Goal: Task Accomplishment & Management: Use online tool/utility

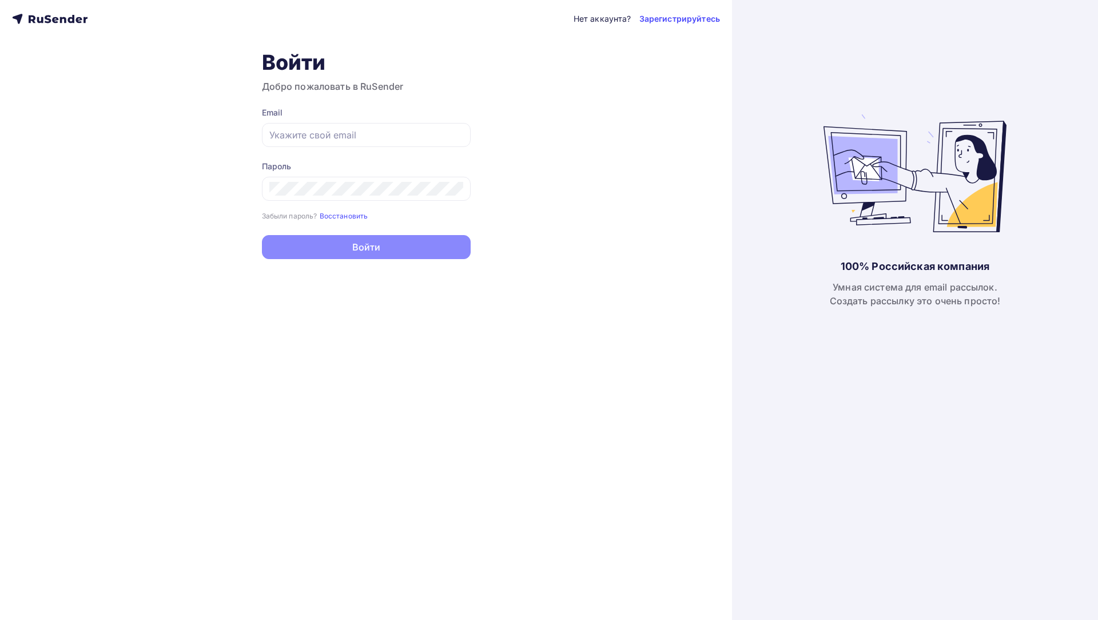
type input "[PERSON_NAME][EMAIL_ADDRESS][DOMAIN_NAME]"
click at [326, 236] on button "Войти" at bounding box center [366, 247] width 209 height 24
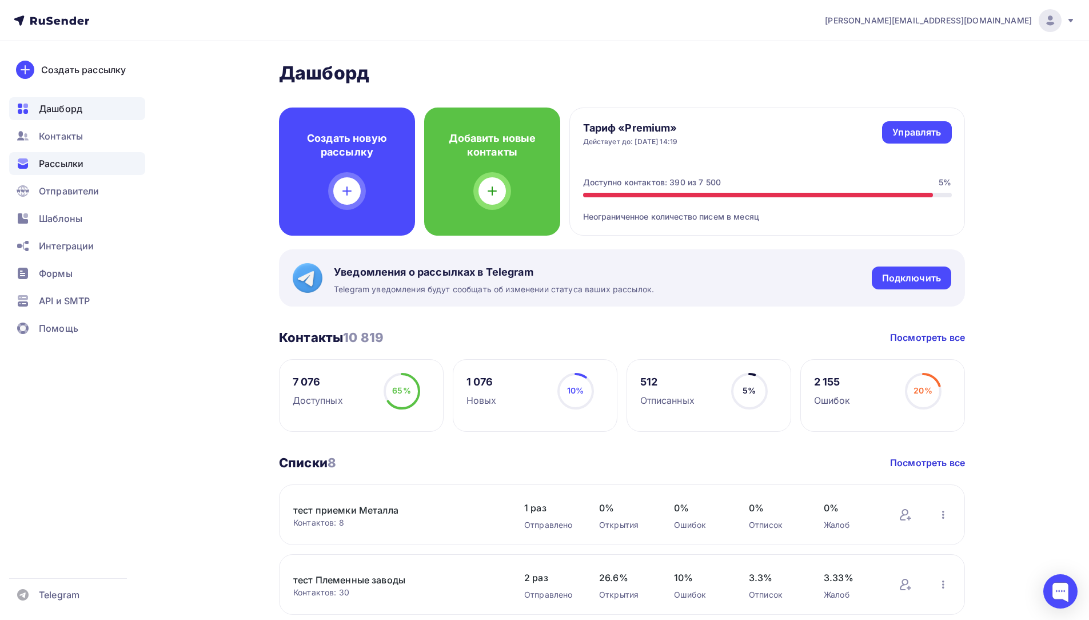
click at [69, 156] on div "Рассылки" at bounding box center [77, 163] width 136 height 23
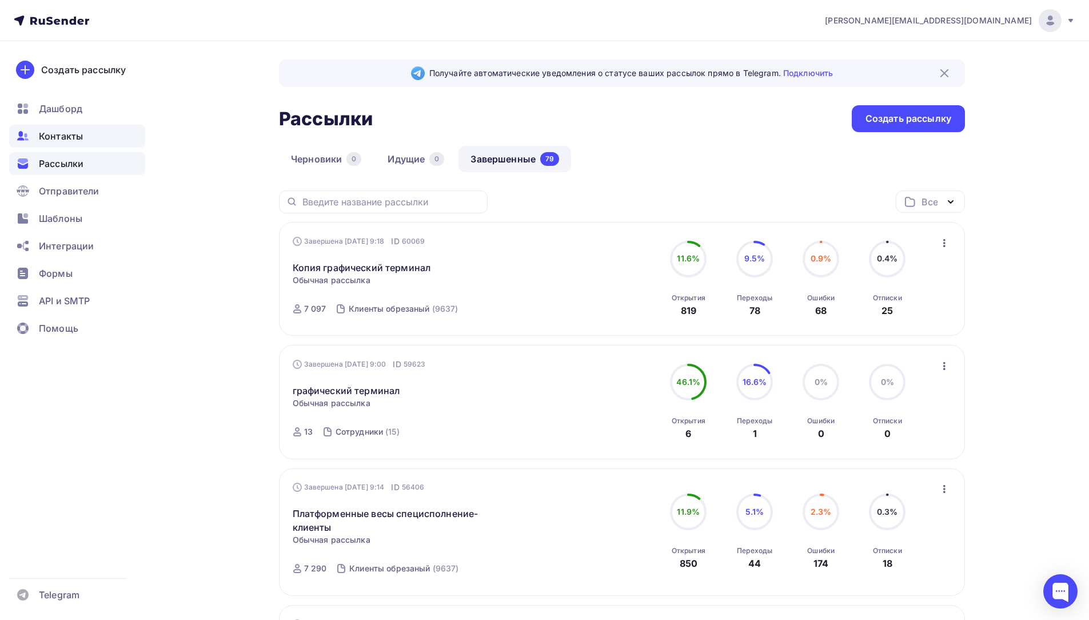
click at [77, 137] on span "Контакты" at bounding box center [61, 136] width 44 height 14
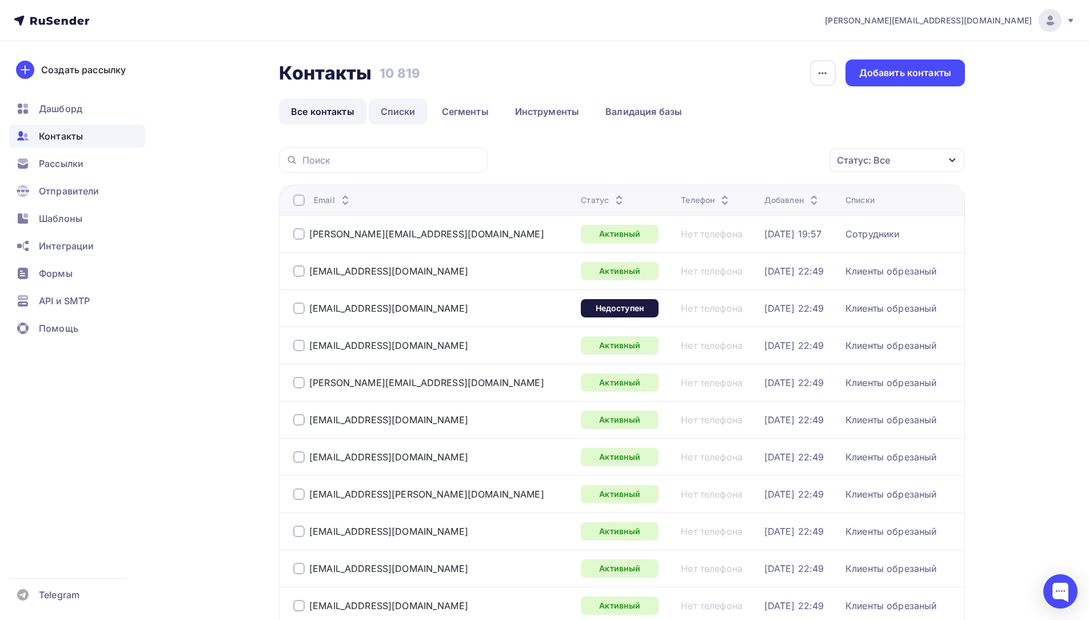
click at [386, 111] on link "Списки" at bounding box center [398, 111] width 59 height 26
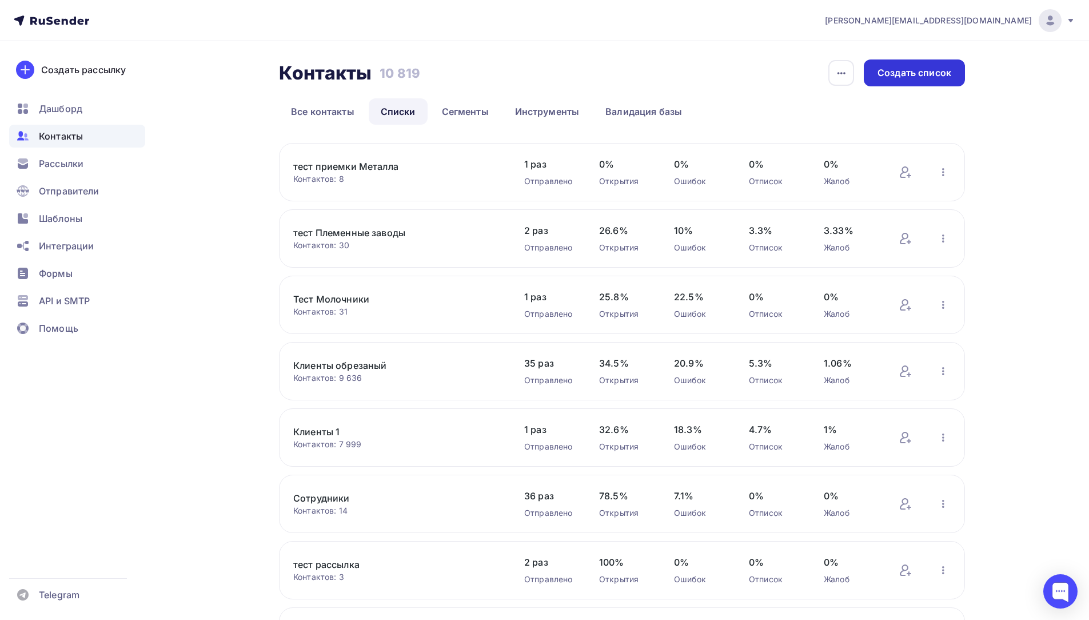
click at [925, 74] on div "Создать список" at bounding box center [915, 72] width 74 height 13
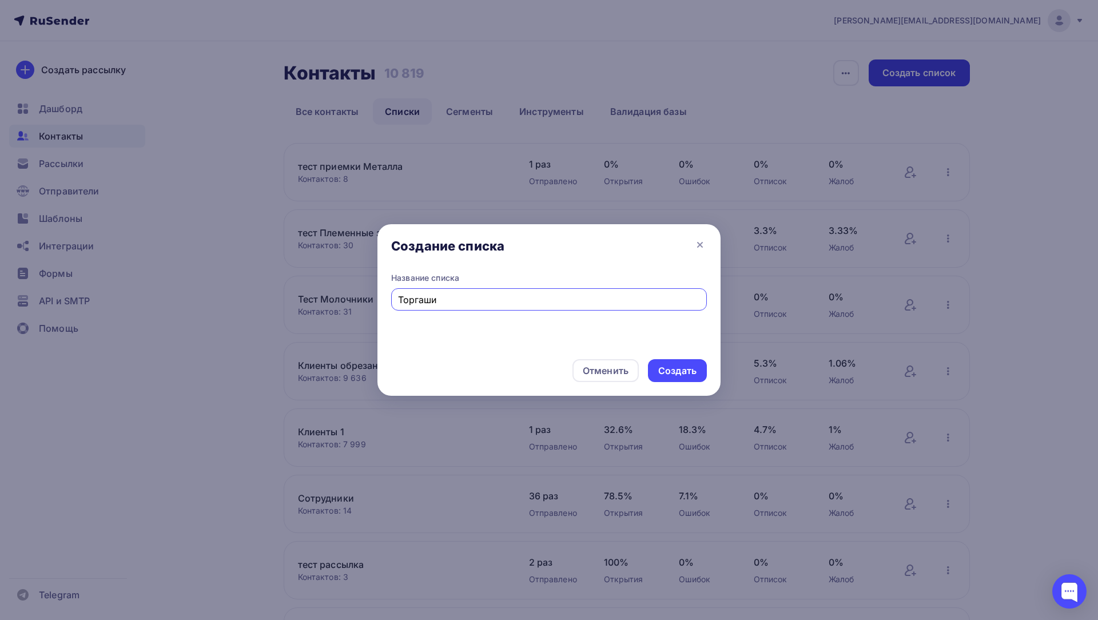
type input "Торгаши"
click at [675, 376] on div "Создать" at bounding box center [677, 370] width 38 height 13
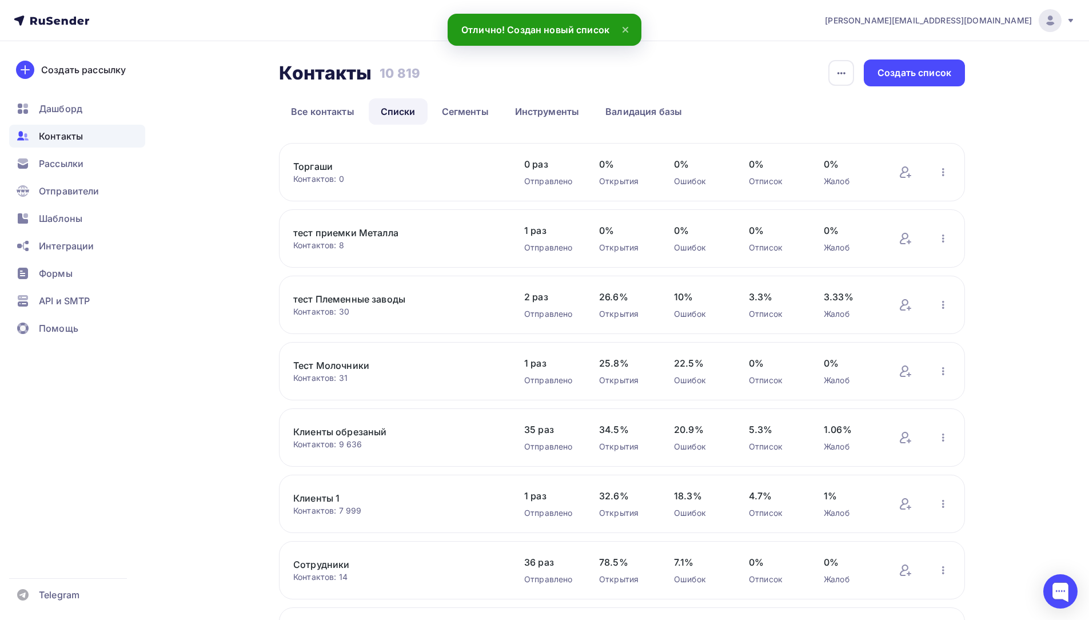
click at [479, 177] on div "Контактов: 0" at bounding box center [397, 178] width 208 height 11
click at [909, 168] on icon at bounding box center [906, 172] width 14 height 14
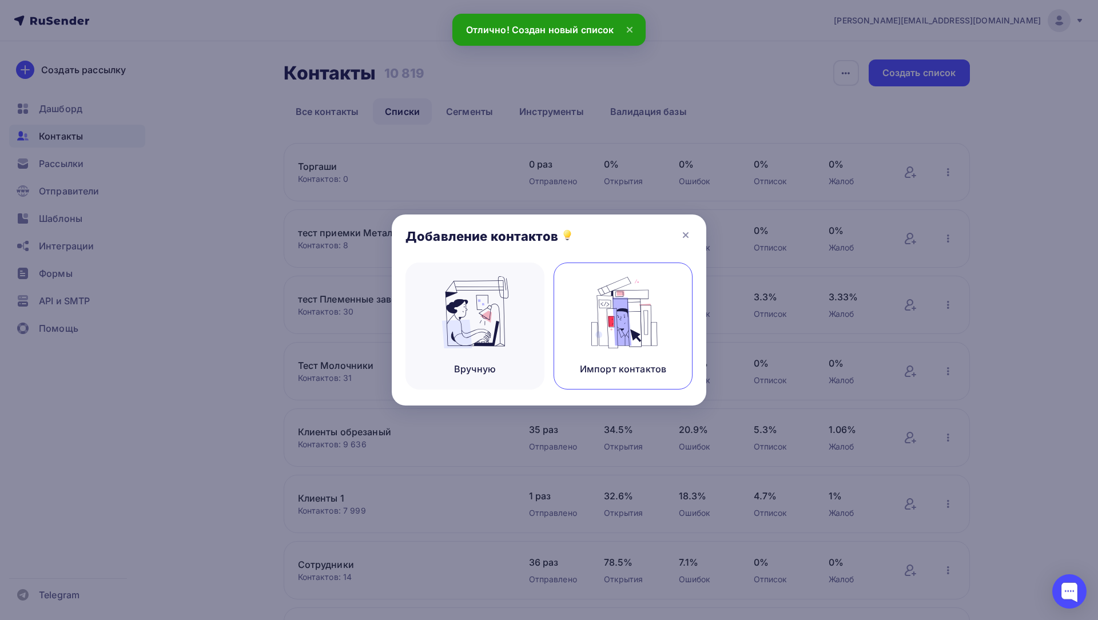
click at [599, 319] on img at bounding box center [623, 312] width 77 height 72
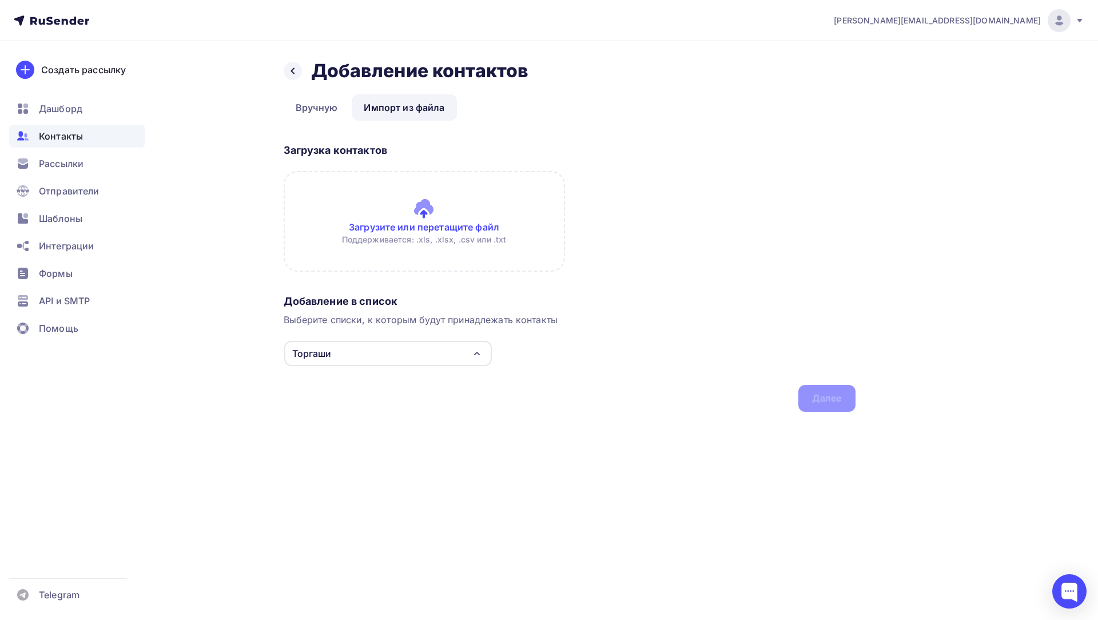
click at [453, 239] on input "file" at bounding box center [424, 221] width 281 height 101
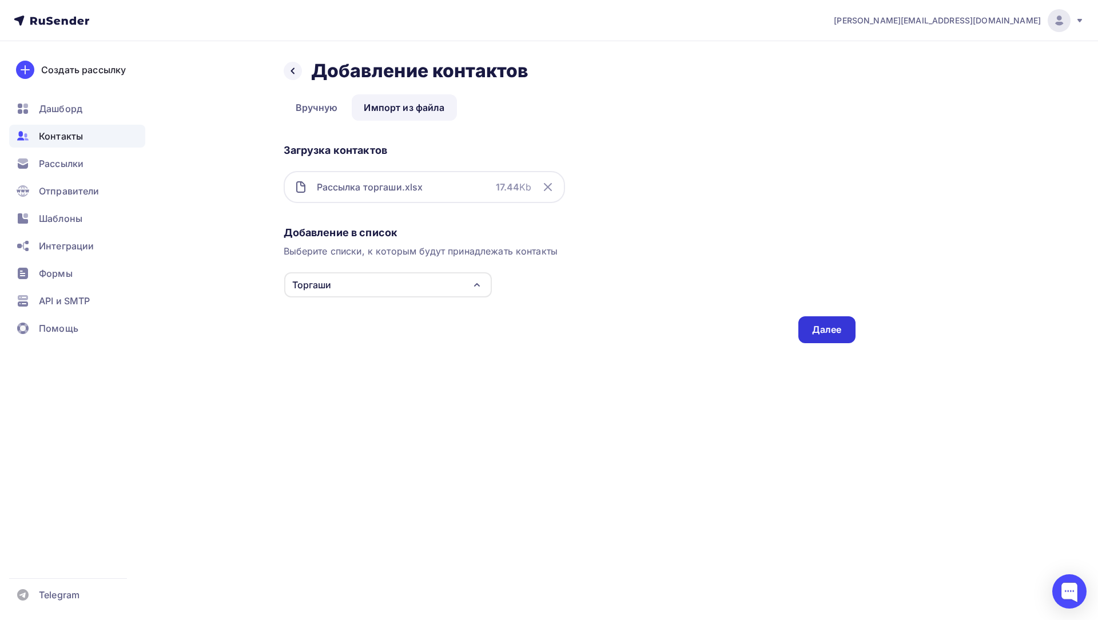
click at [837, 329] on div "Далее" at bounding box center [827, 329] width 30 height 13
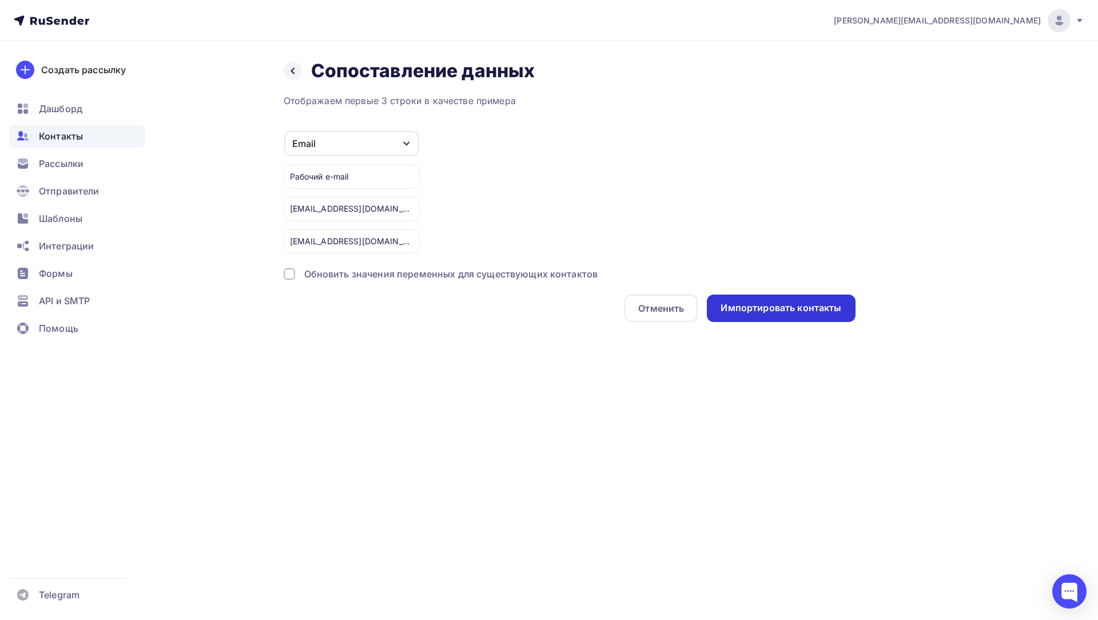
click at [790, 308] on div "Импортировать контакты" at bounding box center [781, 307] width 121 height 13
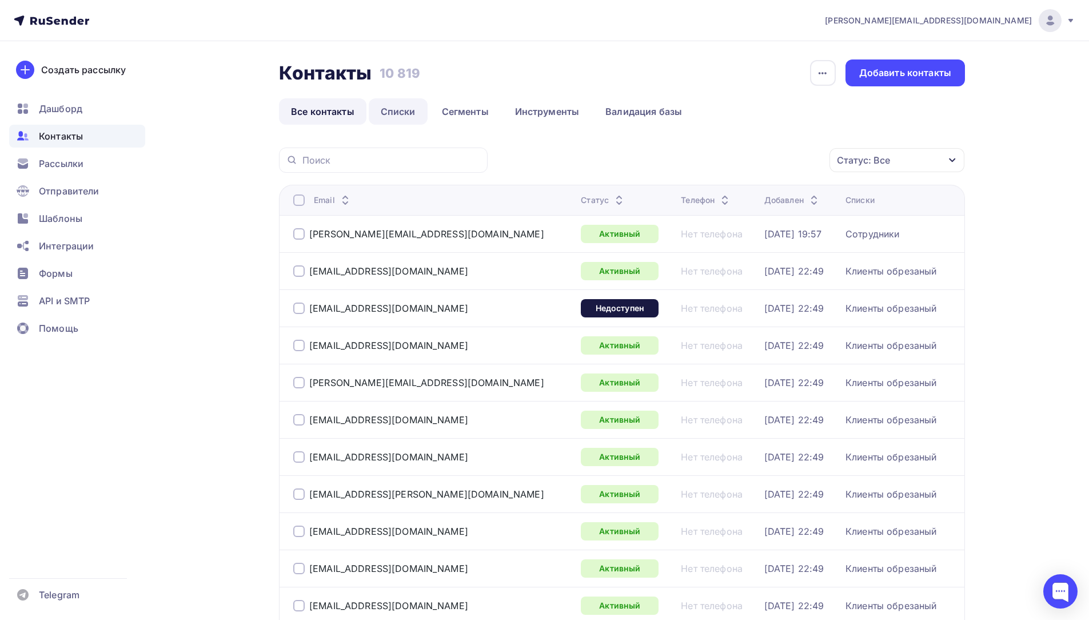
click at [395, 109] on link "Списки" at bounding box center [398, 111] width 59 height 26
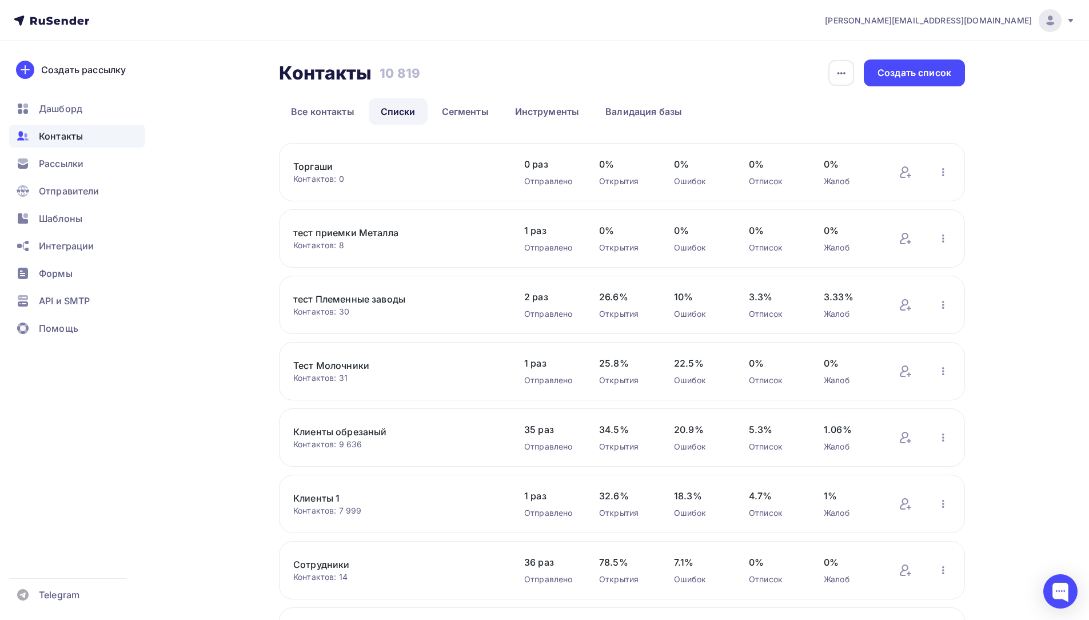
click at [409, 162] on link "Торгаши" at bounding box center [390, 167] width 194 height 14
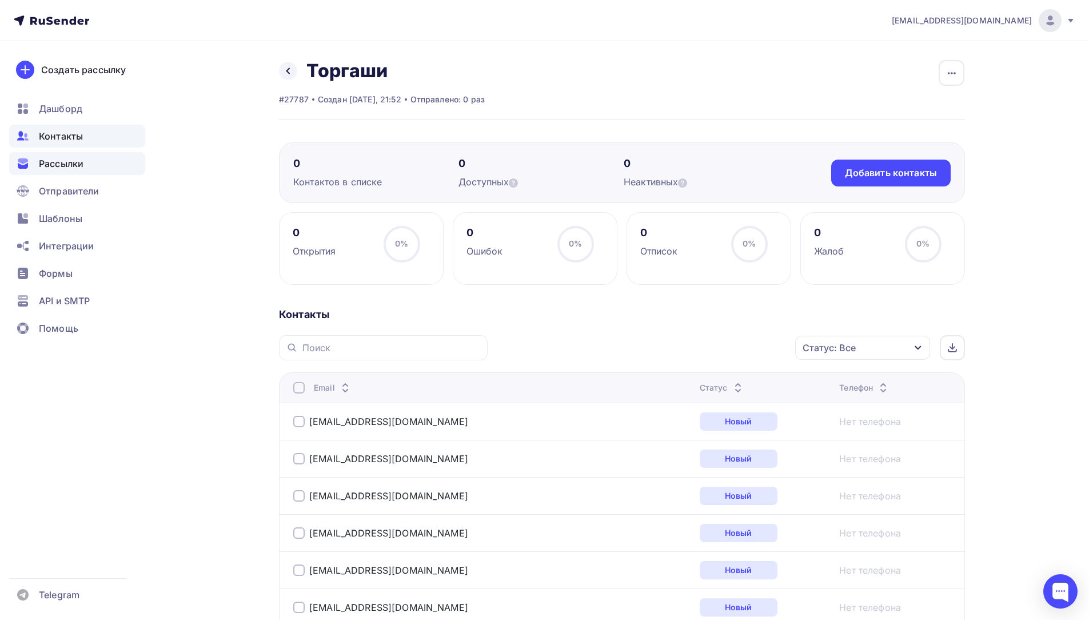
click at [66, 156] on div "Рассылки" at bounding box center [77, 163] width 136 height 23
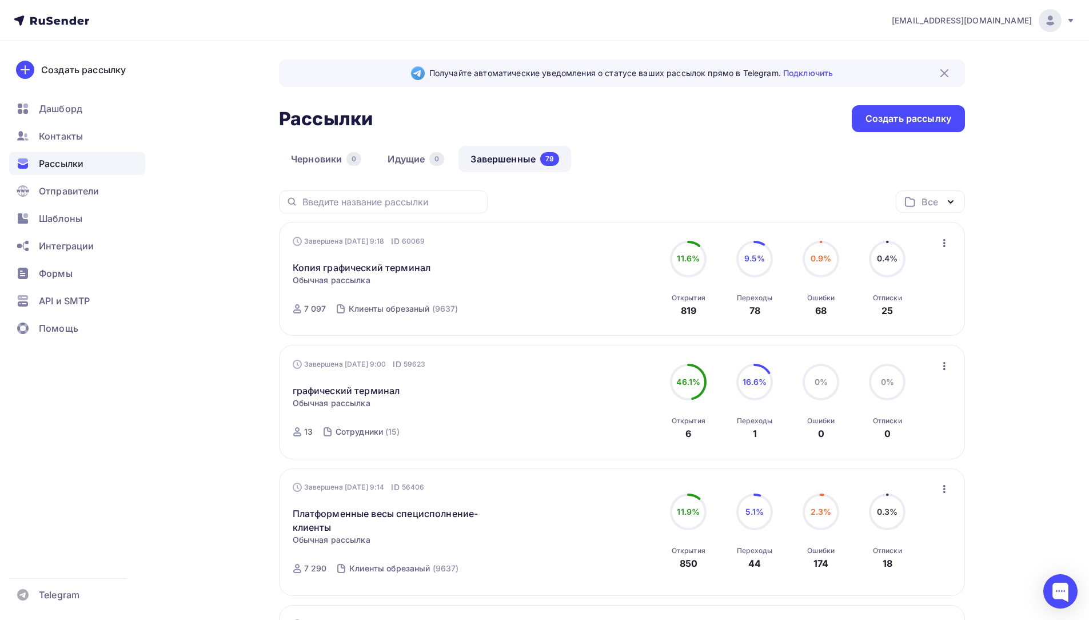
click at [941, 241] on icon "button" at bounding box center [945, 243] width 14 height 14
click at [902, 320] on div "Копировать в новую" at bounding box center [892, 319] width 117 height 14
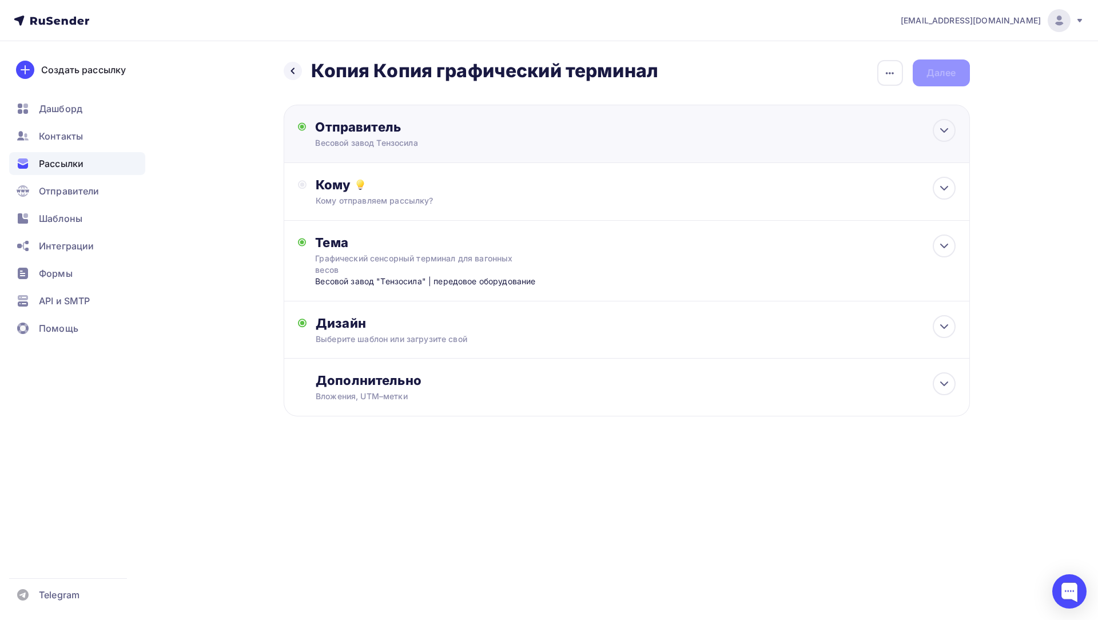
click at [582, 138] on div "Отправитель Весовой завод Тензосила Email * m.lipin@tenzosila.ru mail@send.tenz…" at bounding box center [627, 134] width 686 height 58
type input "Весовой завод Тензосила"
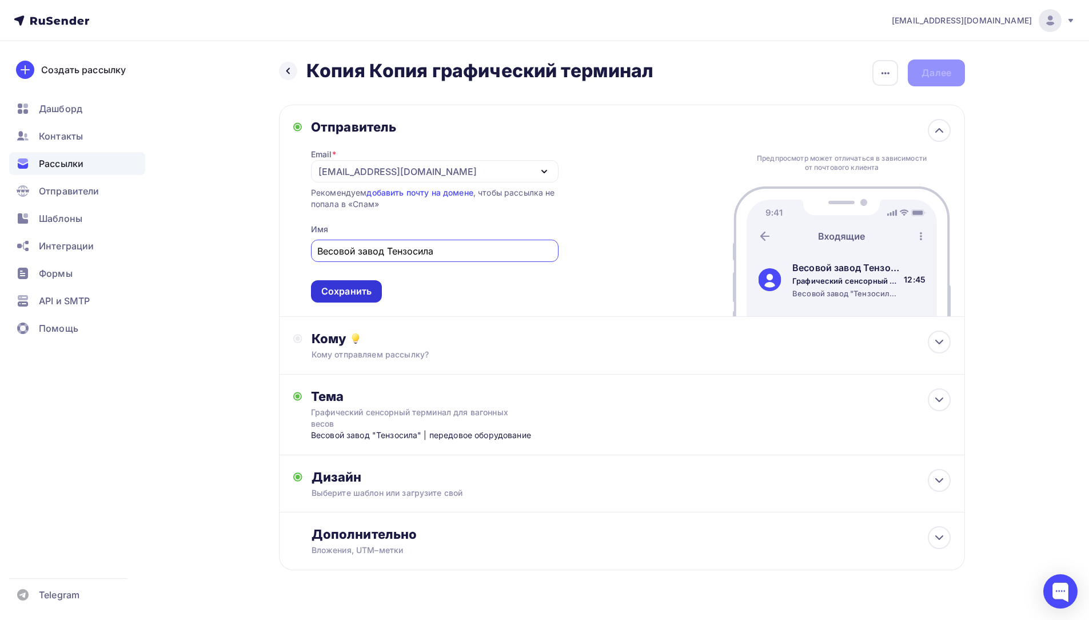
click at [360, 293] on div "Сохранить" at bounding box center [346, 291] width 50 height 13
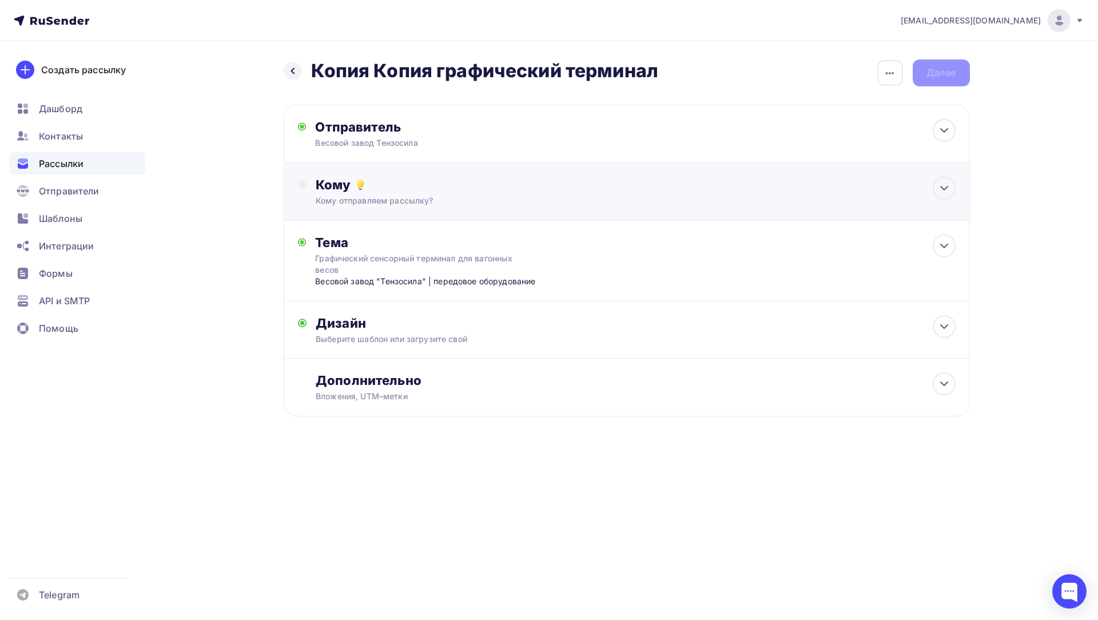
click at [425, 201] on div "Кому отправляем рассылку?" at bounding box center [604, 200] width 576 height 11
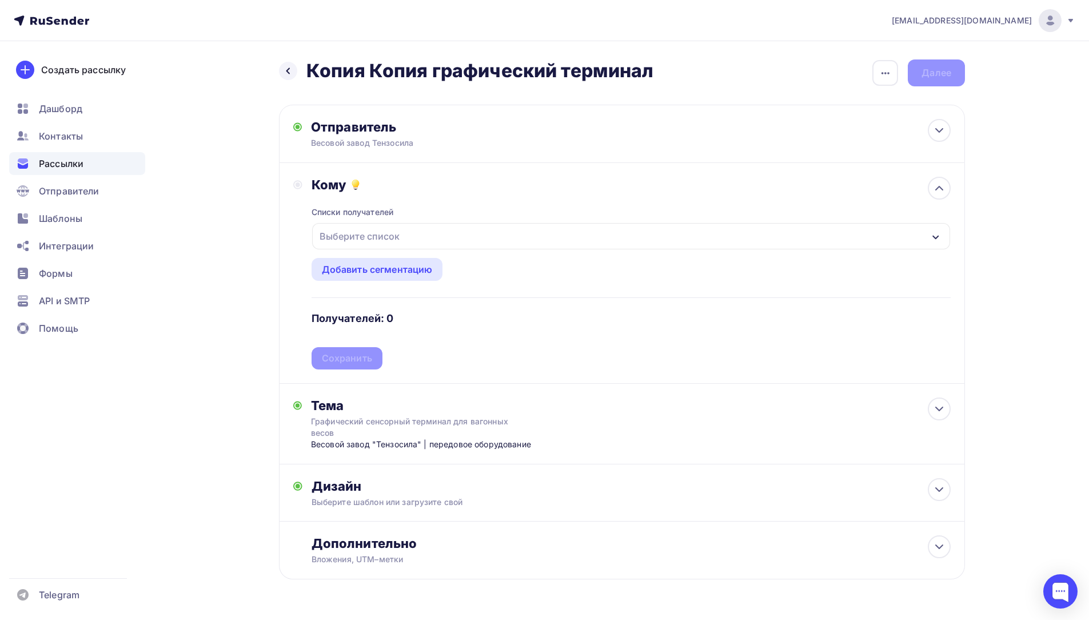
click at [397, 232] on div "Выберите список" at bounding box center [359, 236] width 89 height 21
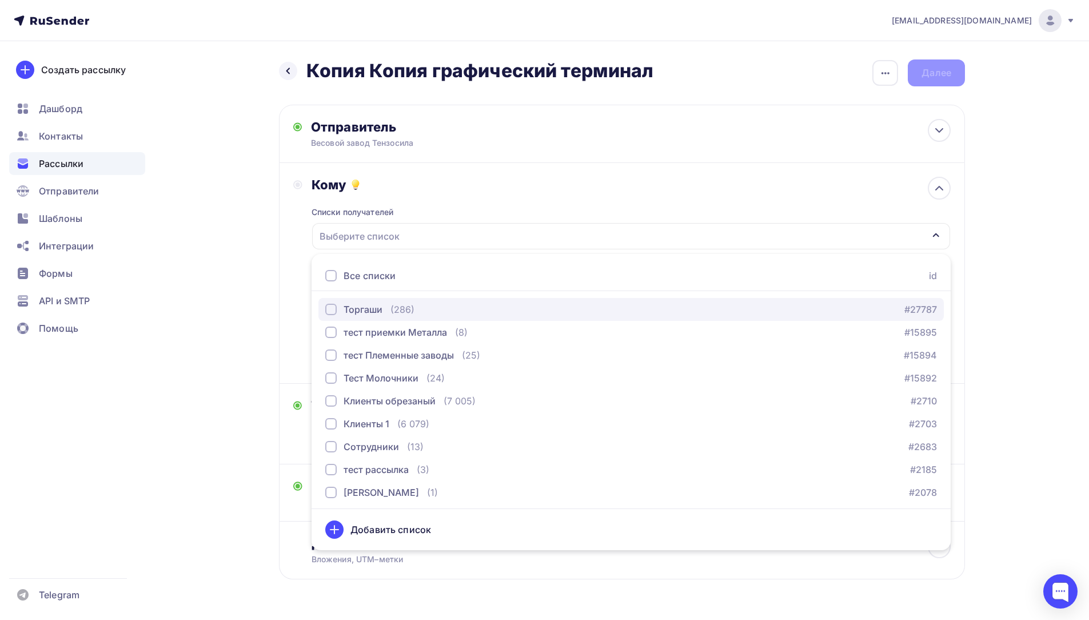
click at [407, 311] on div "(286)" at bounding box center [403, 310] width 24 height 14
click at [250, 356] on div "Назад Копия Копия графический терминал Копия Копия графический терминал Закончи…" at bounding box center [544, 347] width 937 height 612
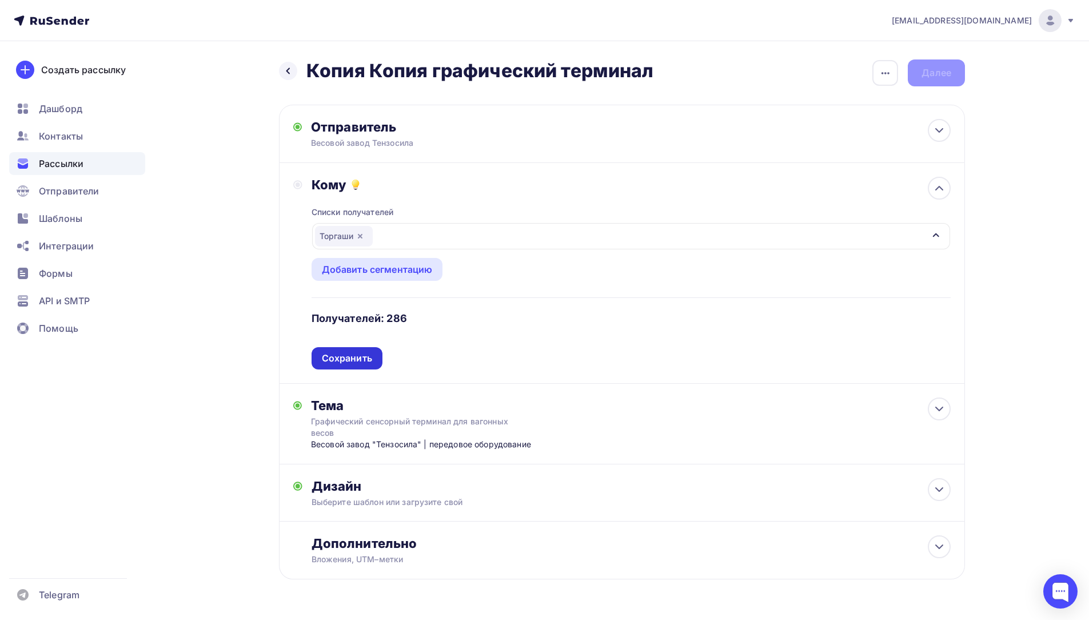
click at [362, 365] on div "Сохранить" at bounding box center [347, 358] width 71 height 22
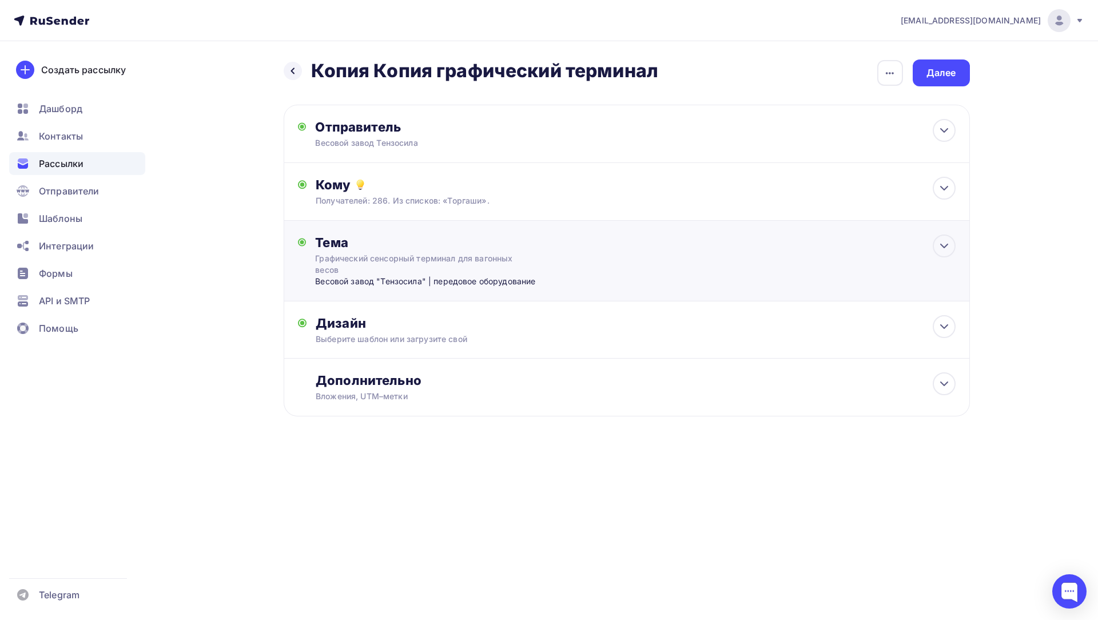
click at [453, 255] on div "Графический сенсорный терминал для вагонных весов" at bounding box center [417, 264] width 204 height 23
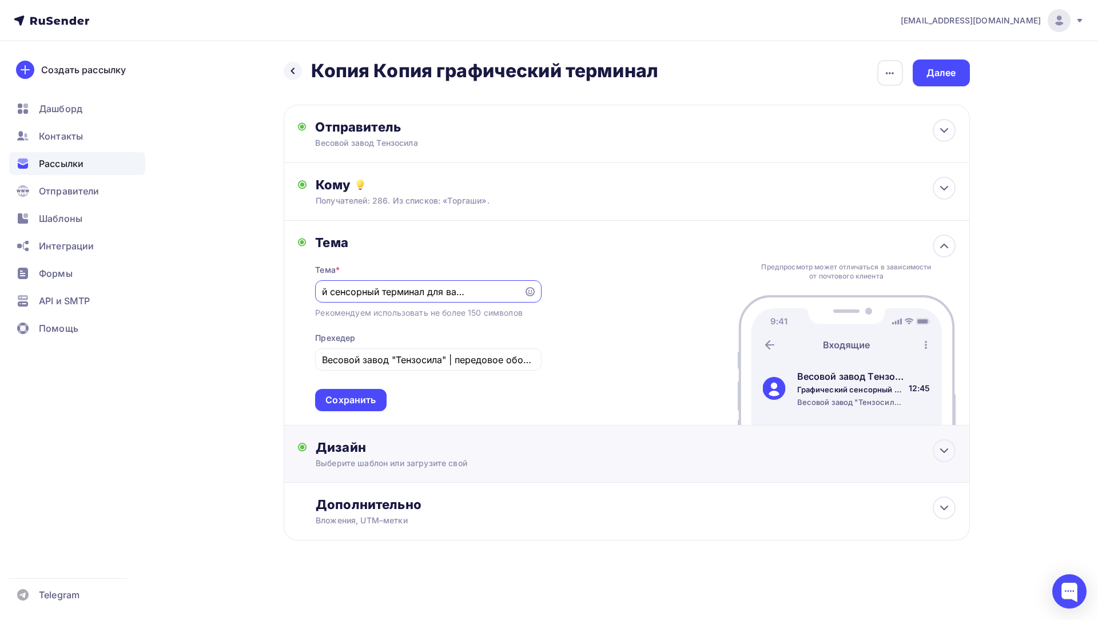
click at [545, 461] on div "Выберите шаблон или загрузите свой" at bounding box center [604, 462] width 576 height 11
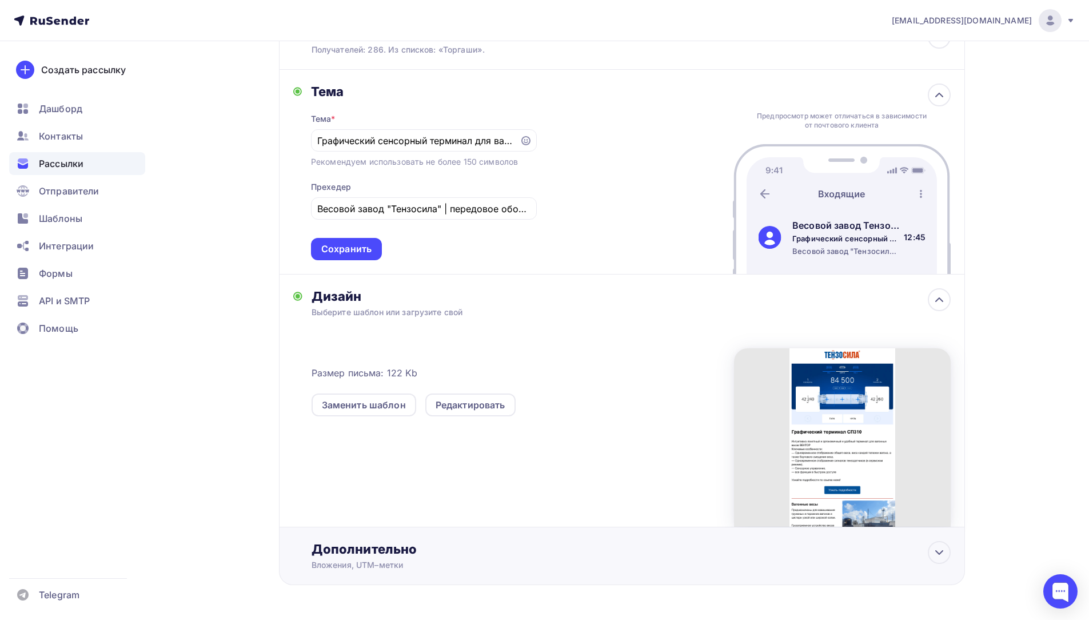
scroll to position [172, 0]
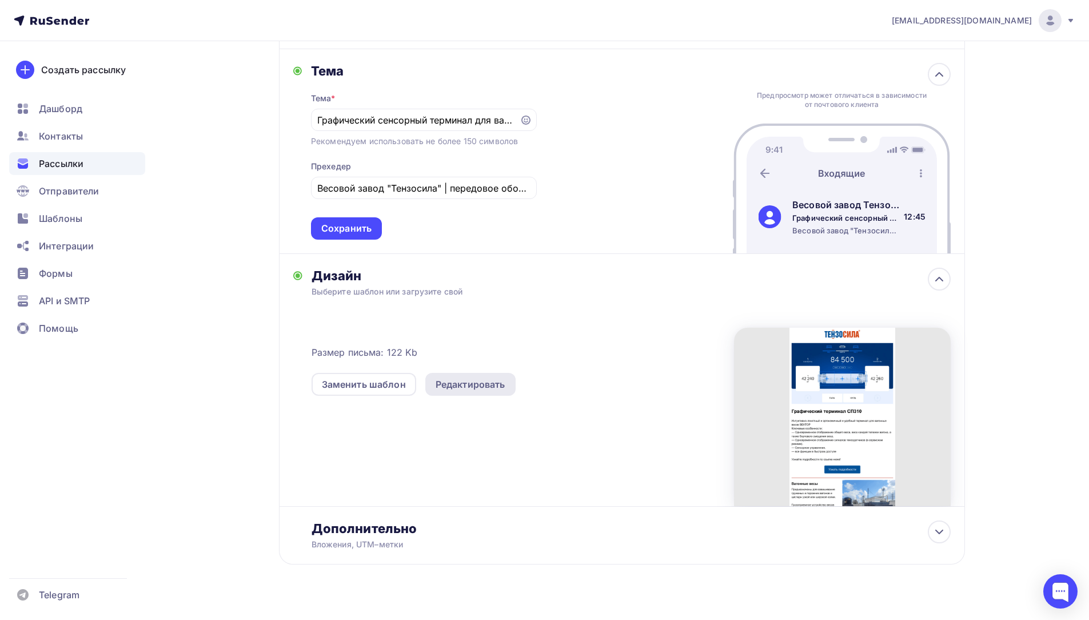
click at [467, 377] on div "Редактировать" at bounding box center [470, 384] width 90 height 23
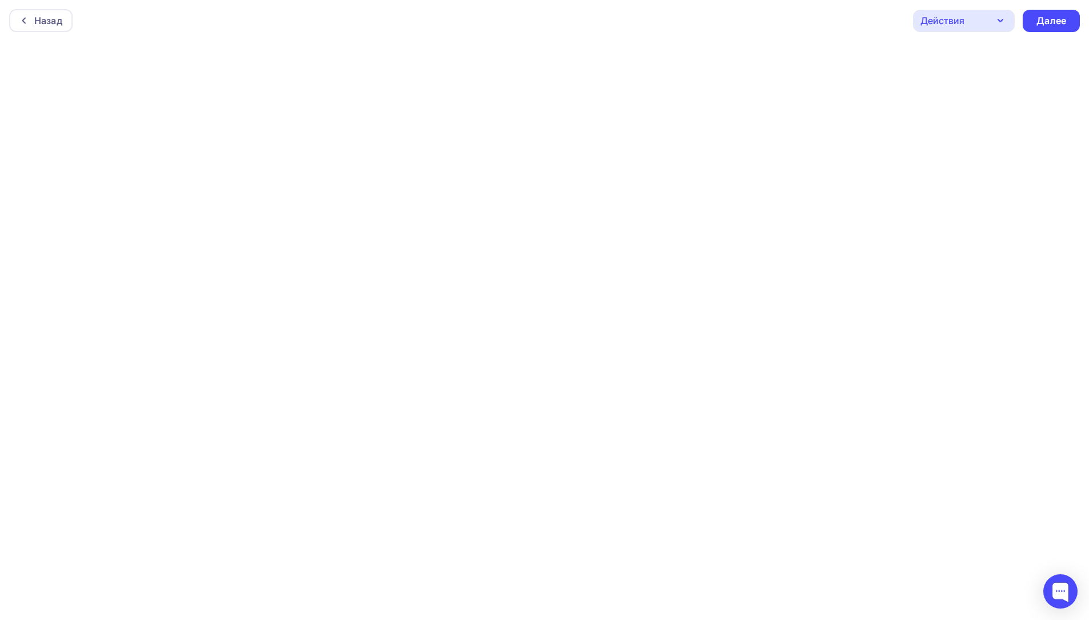
click at [988, 15] on div "Действия" at bounding box center [964, 21] width 102 height 22
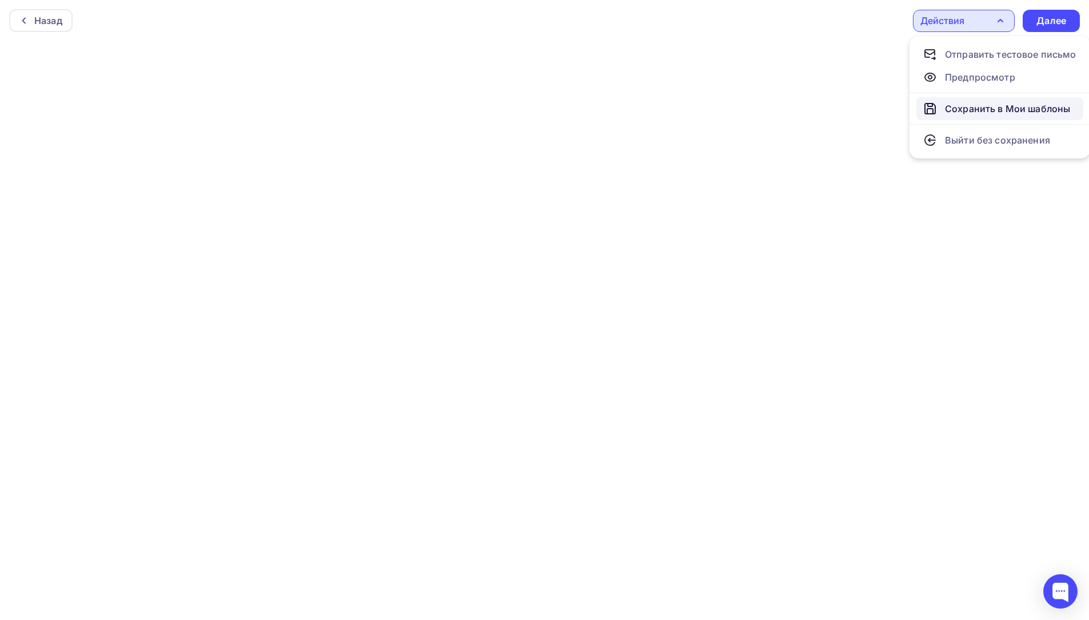
click at [996, 112] on div "Сохранить в Мои шаблоны" at bounding box center [1007, 109] width 125 height 14
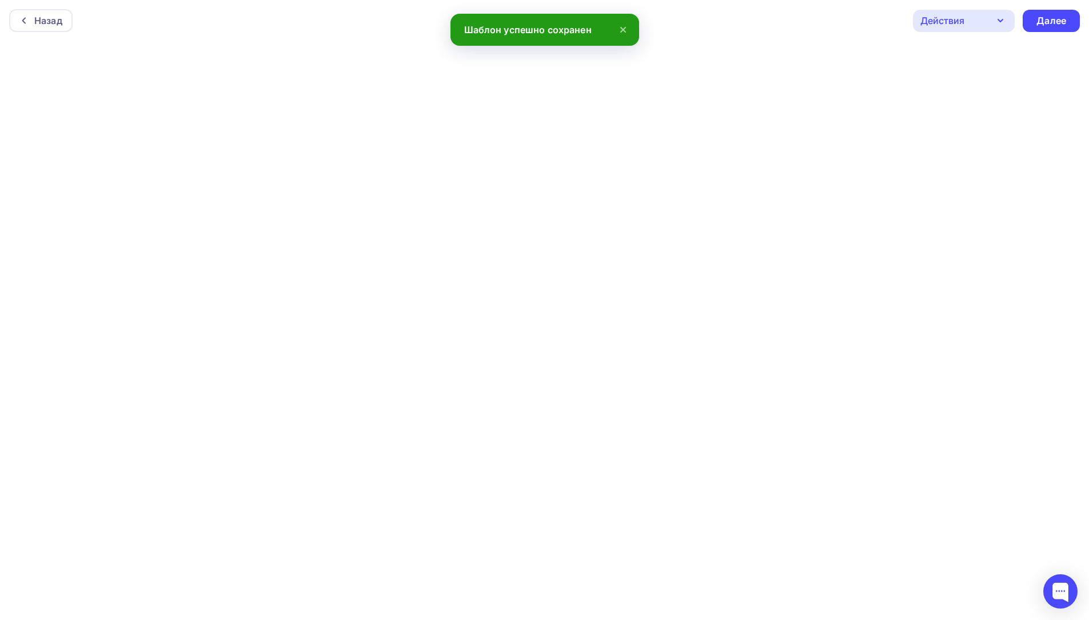
click at [977, 9] on div "Назад Действия Отправить тестовое письмо Предпросмотр Сохранить в Мои шаблоны В…" at bounding box center [544, 20] width 1089 height 41
click at [972, 20] on div "Действия" at bounding box center [964, 21] width 102 height 22
click at [962, 50] on div "Отправить тестовое письмо" at bounding box center [1011, 54] width 132 height 14
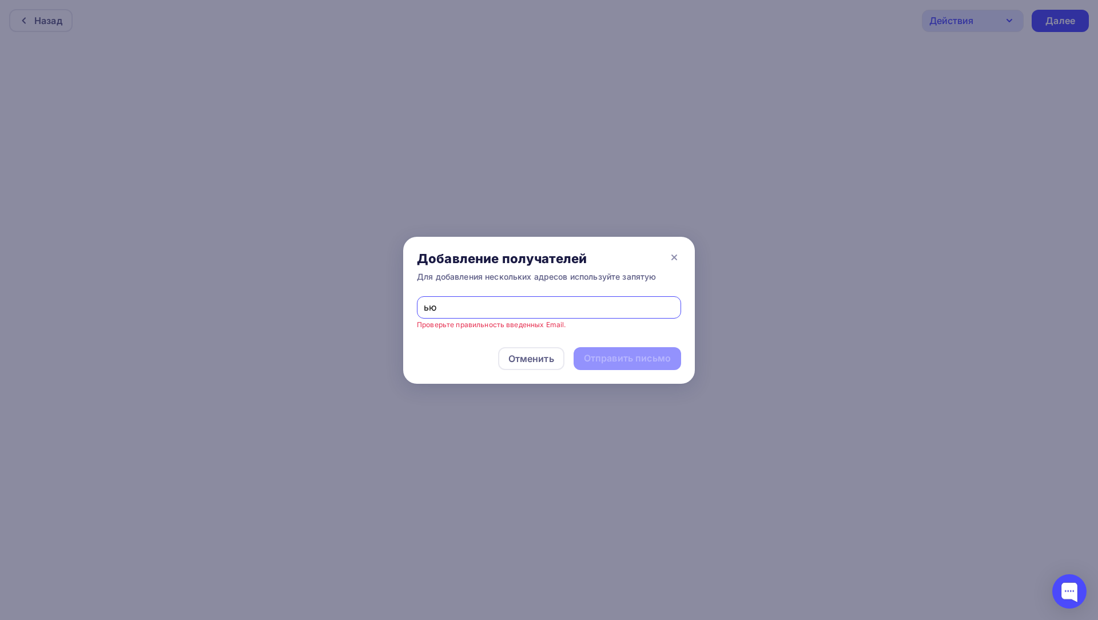
type input "ь"
type input "/"
type input "[PERSON_NAME][EMAIL_ADDRESS][DOMAIN_NAME]"
click at [610, 353] on div "Отправить письмо" at bounding box center [627, 358] width 87 height 13
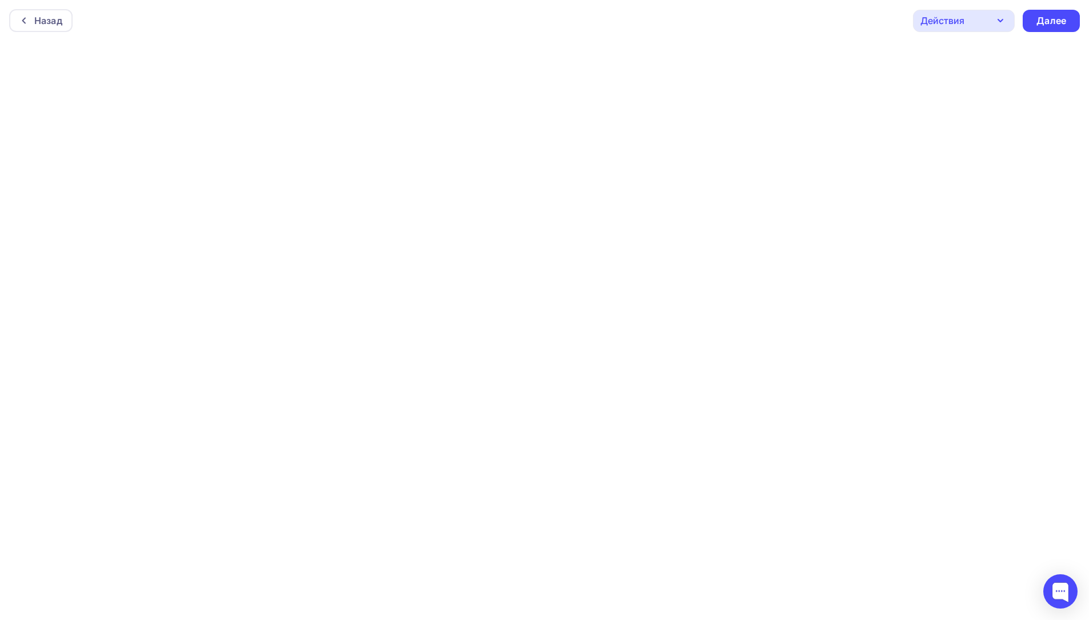
click at [949, 18] on div "Действия" at bounding box center [943, 21] width 44 height 14
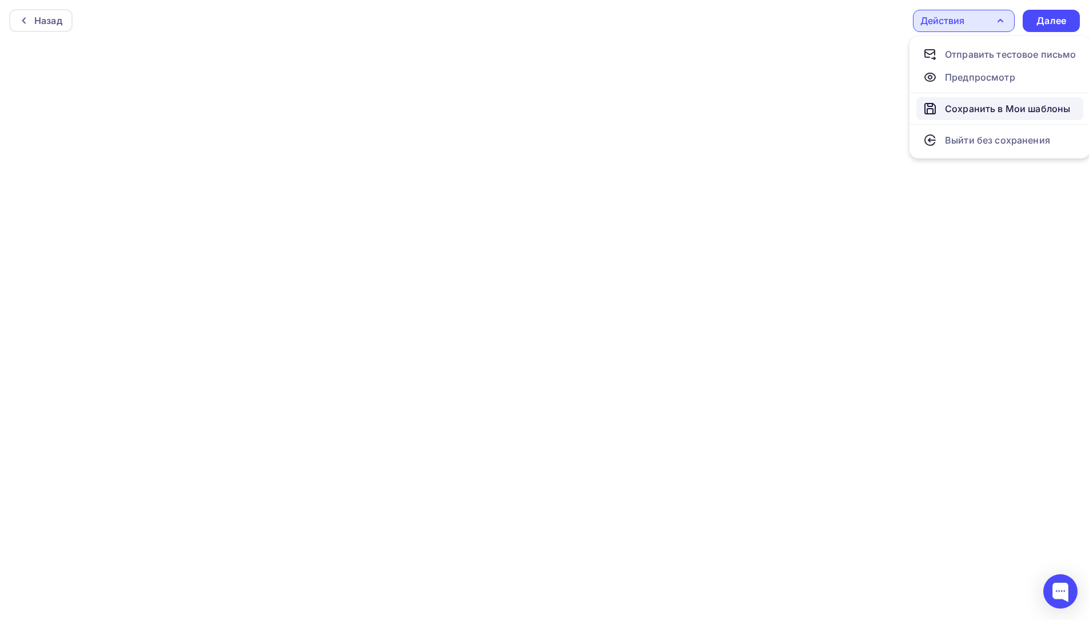
click at [973, 117] on link "Сохранить в Мои шаблоны" at bounding box center [1000, 108] width 167 height 23
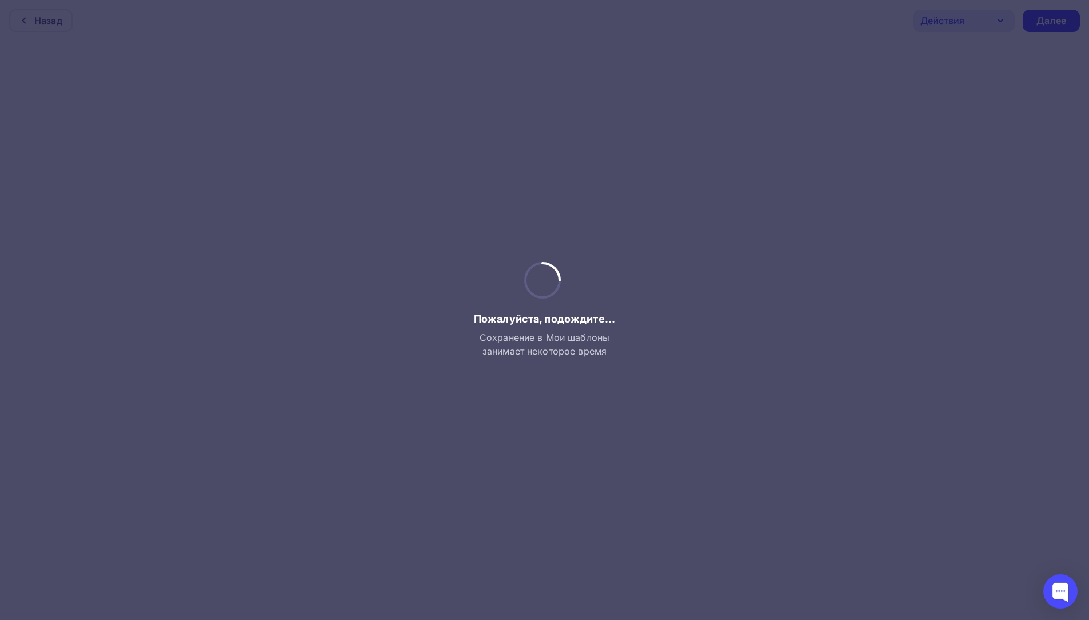
click at [706, 609] on div at bounding box center [544, 310] width 1089 height 620
click at [694, 579] on div at bounding box center [544, 310] width 1089 height 620
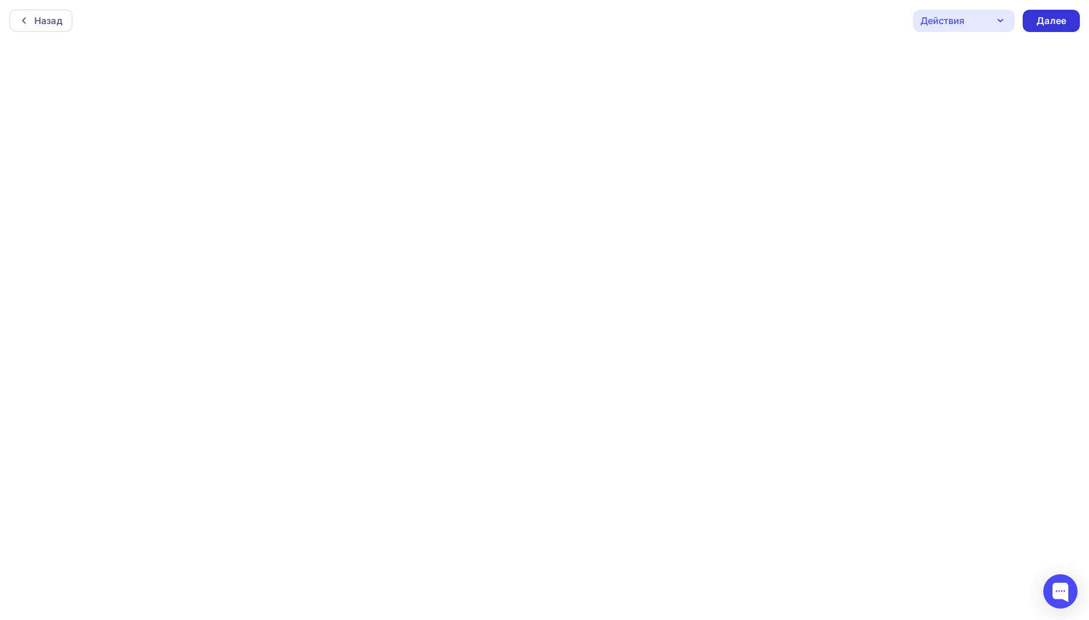
click at [1024, 15] on div "Далее" at bounding box center [1051, 21] width 57 height 22
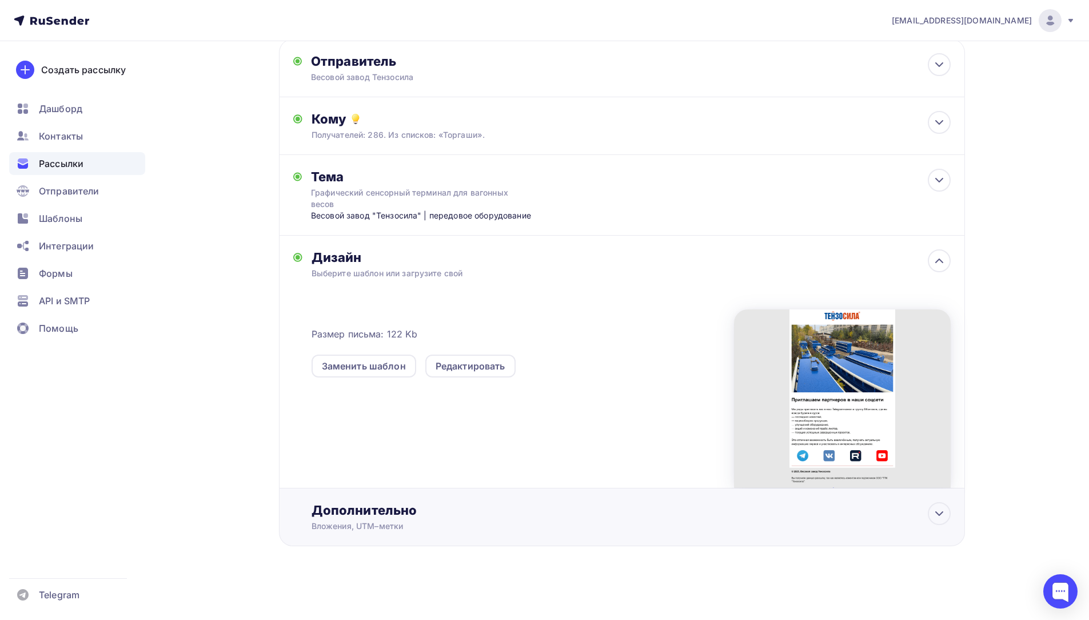
click at [460, 523] on div "Вложения, UTM–метки" at bounding box center [600, 525] width 576 height 11
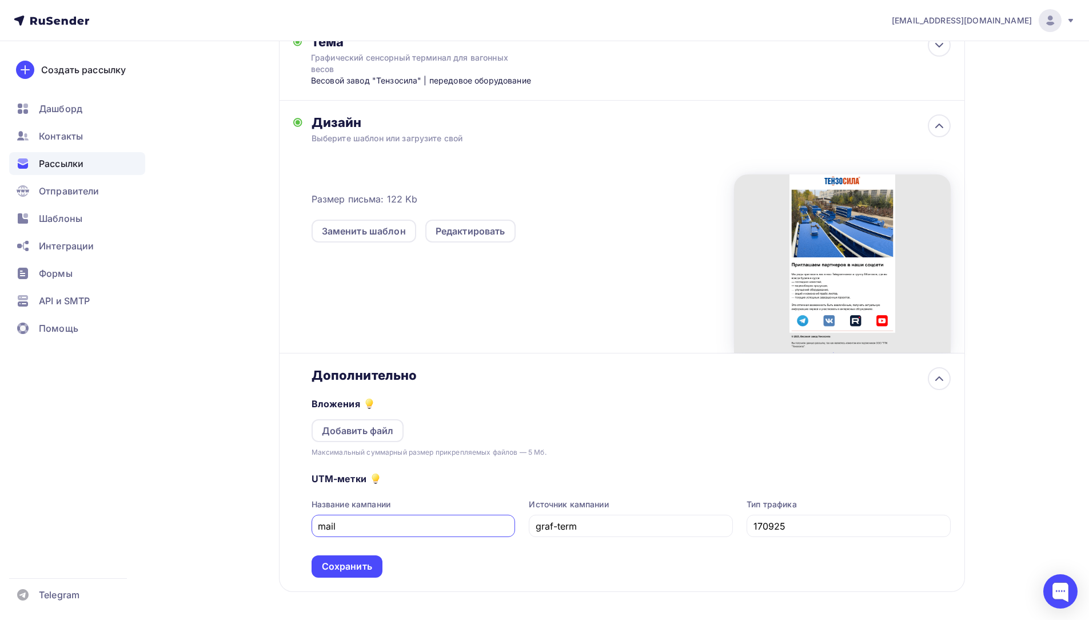
scroll to position [246, 0]
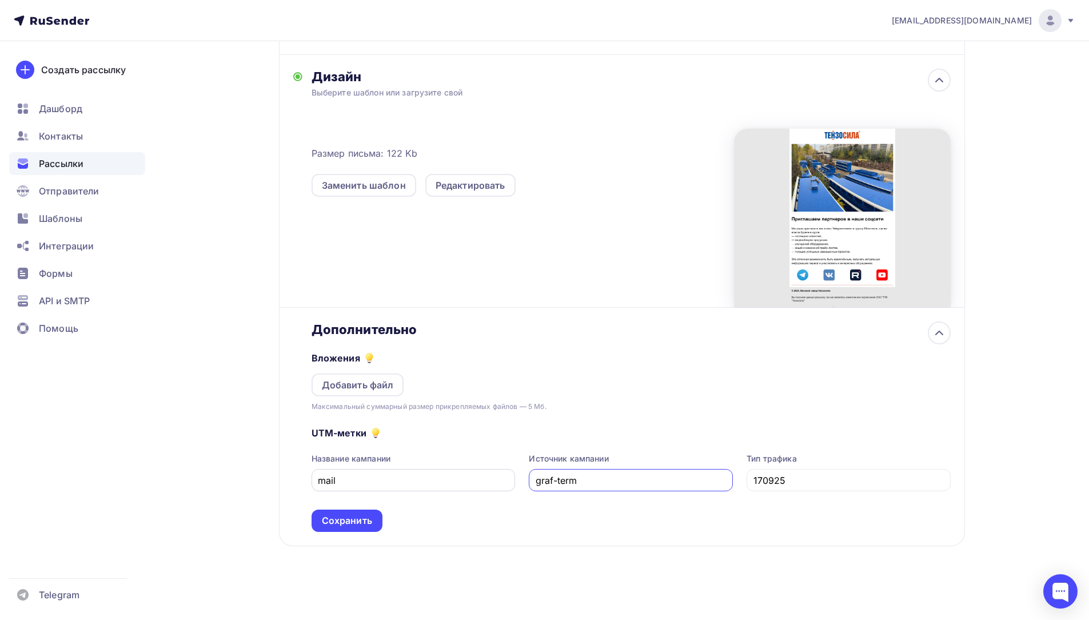
drag, startPoint x: 613, startPoint y: 476, endPoint x: 513, endPoint y: 476, distance: 100.1
click at [513, 476] on div "Название кампании mail Источник кампании graf-term Тип трафика 170925" at bounding box center [631, 472] width 639 height 38
type input "ы"
type input "smm"
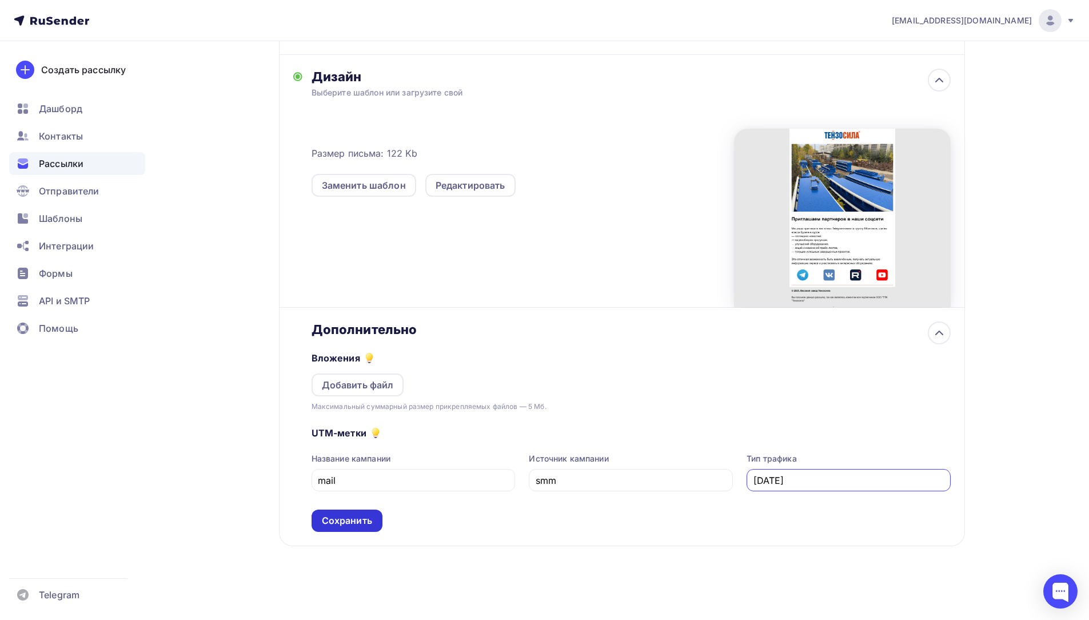
type input "08.10.25"
click at [349, 520] on div "Сохранить" at bounding box center [347, 520] width 50 height 13
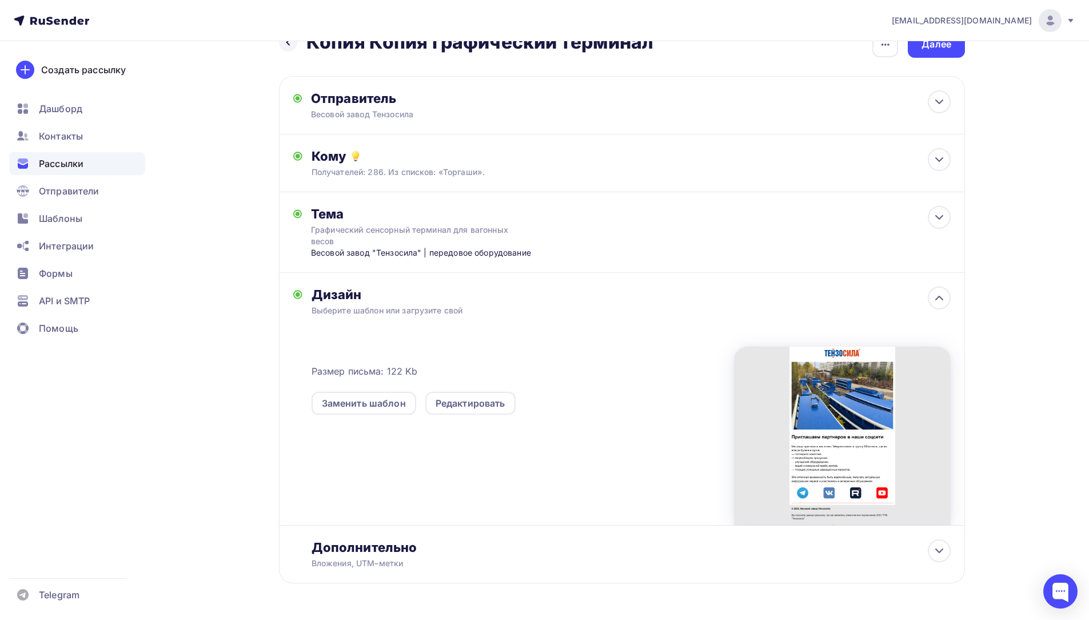
scroll to position [0, 0]
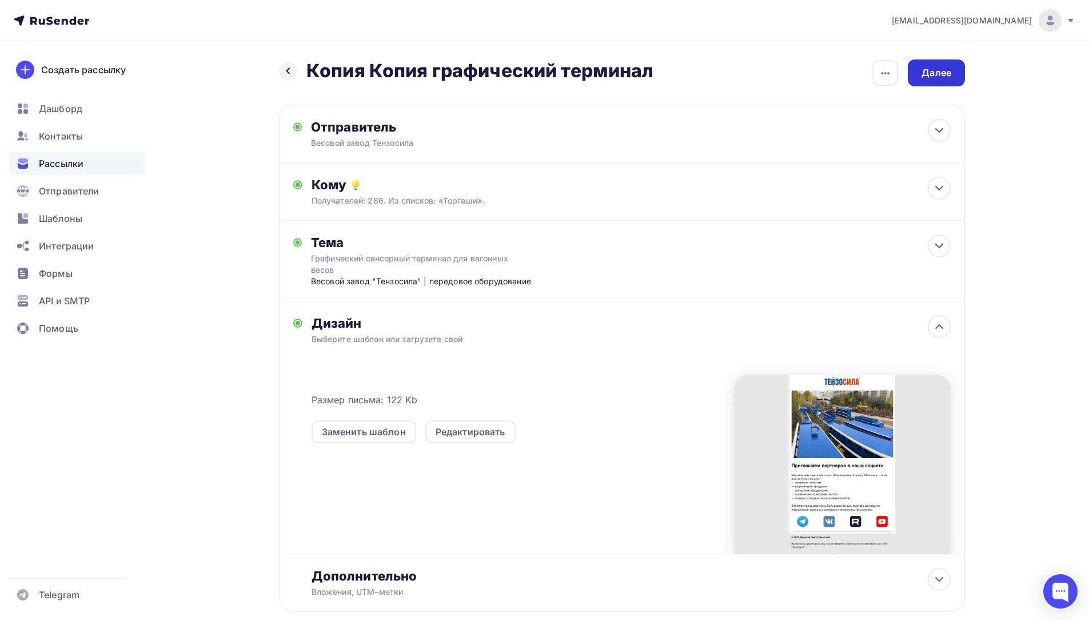
click at [922, 81] on div "Далее" at bounding box center [936, 72] width 57 height 27
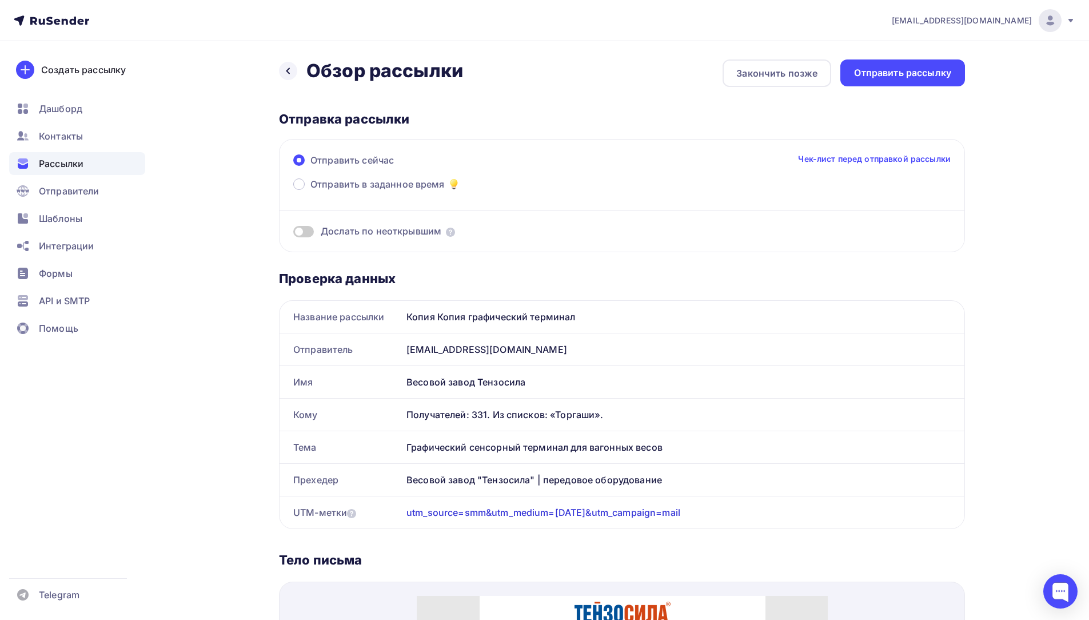
click at [278, 66] on div "Назад Обзор рассылки Обзор рассылки Закончить позже Отправить рассылку Отправка…" at bounding box center [544, 603] width 937 height 1124
click at [279, 66] on div "Назад Обзор рассылки Обзор рассылки" at bounding box center [371, 70] width 184 height 23
click at [286, 71] on icon at bounding box center [287, 71] width 3 height 6
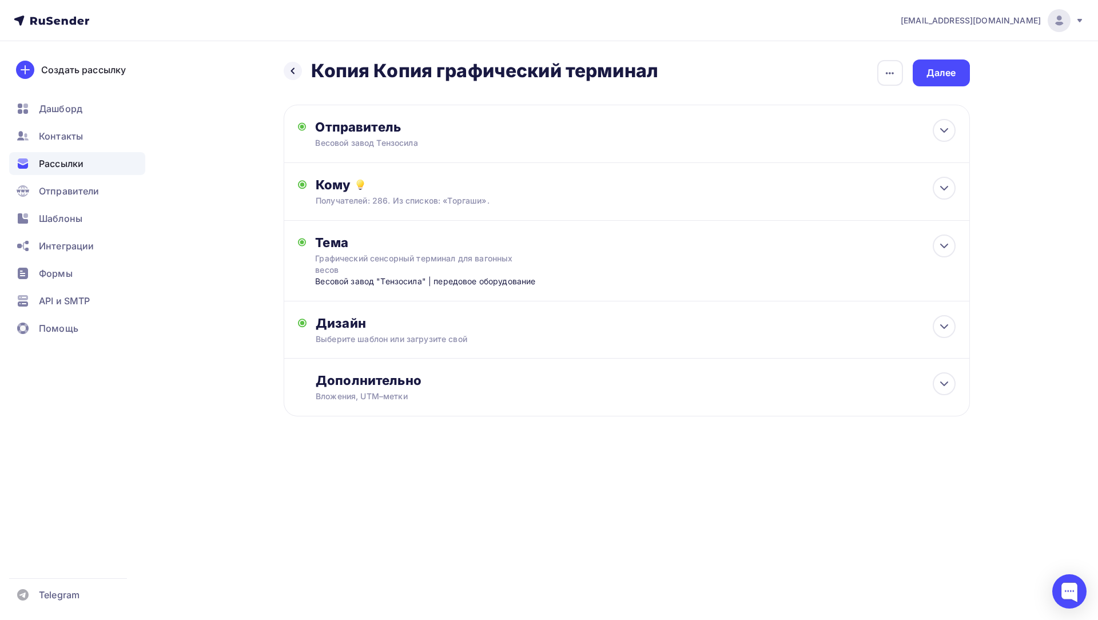
click at [647, 81] on h2 "Копия Копия графический терминал" at bounding box center [484, 70] width 347 height 23
click at [894, 66] on icon "button" at bounding box center [890, 73] width 14 height 14
click at [874, 104] on div "Закончить позже" at bounding box center [830, 109] width 142 height 14
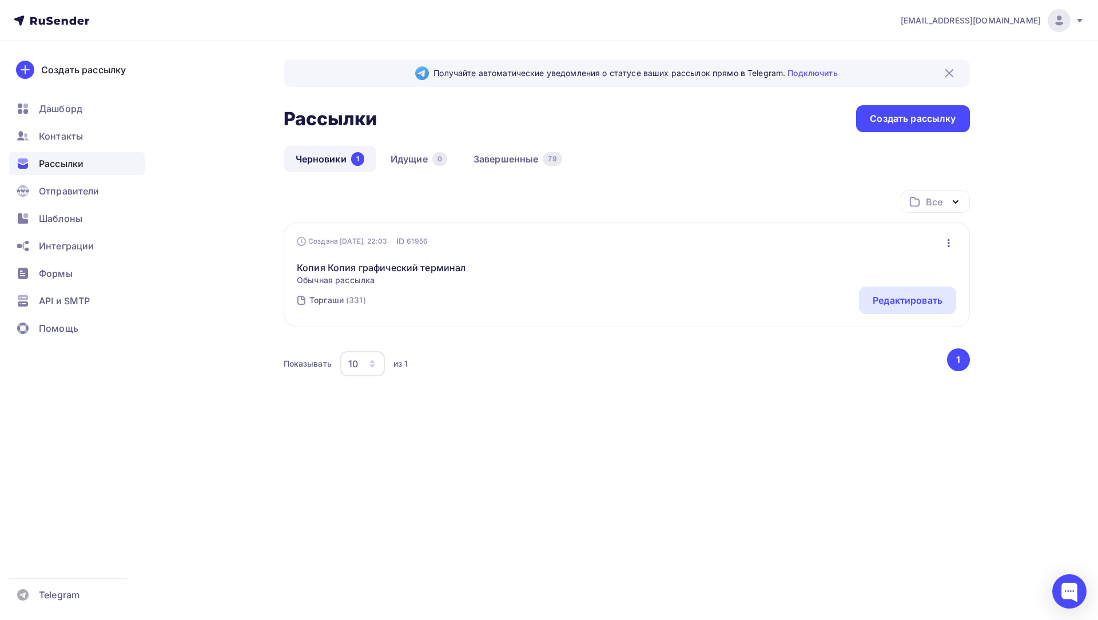
click at [949, 245] on icon "button" at bounding box center [949, 243] width 2 height 8
click at [934, 274] on div "Редактировать" at bounding box center [899, 273] width 110 height 14
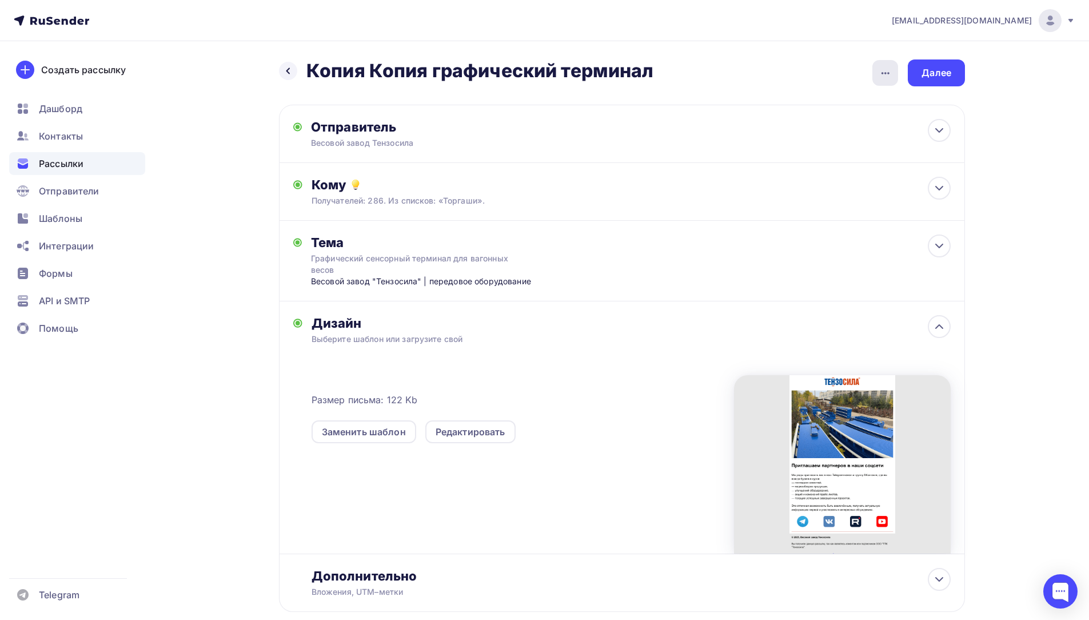
click at [884, 76] on icon "button" at bounding box center [886, 73] width 14 height 14
click at [863, 121] on link "Переименовать рассылку" at bounding box center [825, 131] width 156 height 23
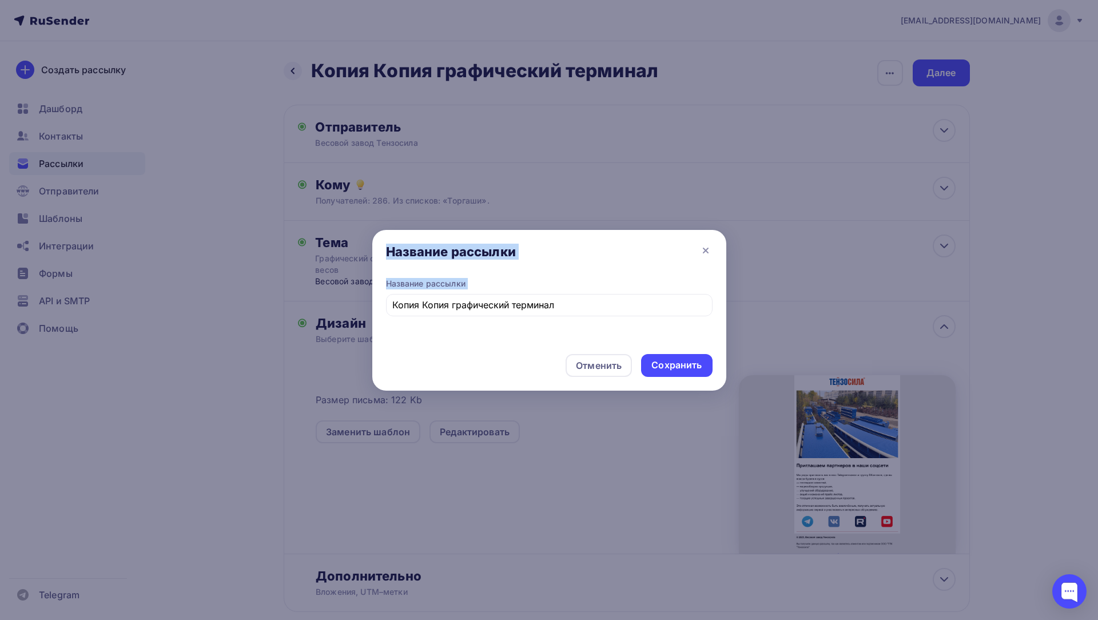
drag, startPoint x: 572, startPoint y: 300, endPoint x: 213, endPoint y: 333, distance: 361.2
click at [213, 333] on div "Название рассылки Название рассылки Копия Копия графический терминал Отменить С…" at bounding box center [549, 310] width 1098 height 620
click at [597, 301] on input "Копия Копия графический терминал" at bounding box center [548, 305] width 313 height 14
drag, startPoint x: 591, startPoint y: 312, endPoint x: 583, endPoint y: 306, distance: 9.4
click at [589, 311] on div "Копия Копия графический терминал" at bounding box center [549, 305] width 327 height 22
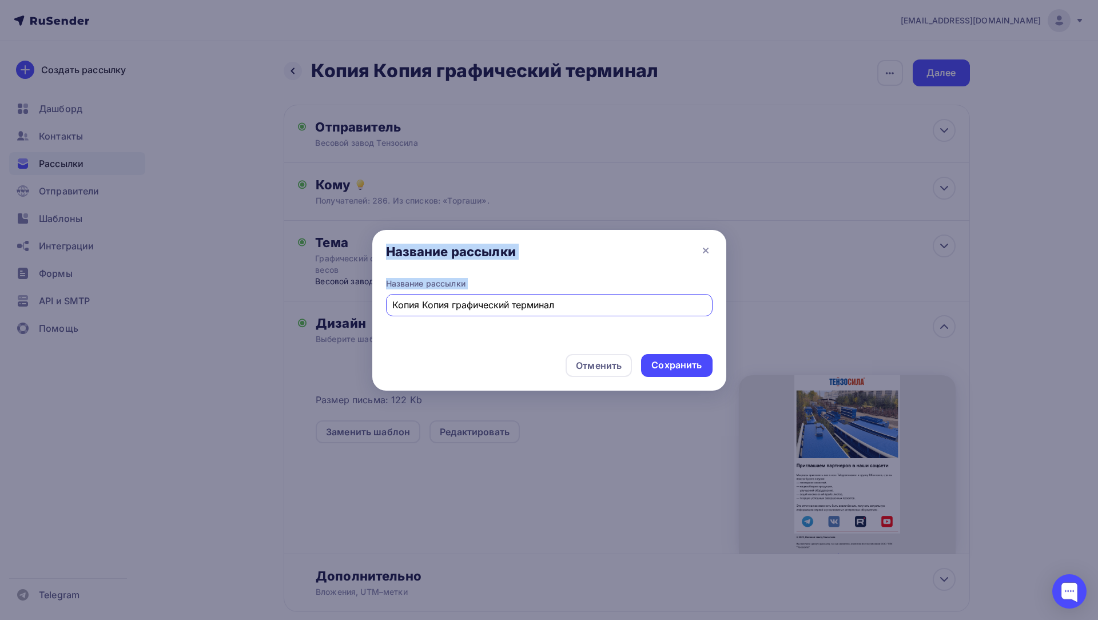
click at [583, 306] on input "Копия Копия графический терминал" at bounding box center [548, 305] width 313 height 14
drag, startPoint x: 507, startPoint y: 306, endPoint x: 300, endPoint y: 306, distance: 207.0
click at [300, 306] on div "Название рассылки Название рассылки Копия Копия графический терминал Отменить С…" at bounding box center [549, 310] width 1098 height 620
type input "Cjwctnb"
type input "Соцсети приглашение"
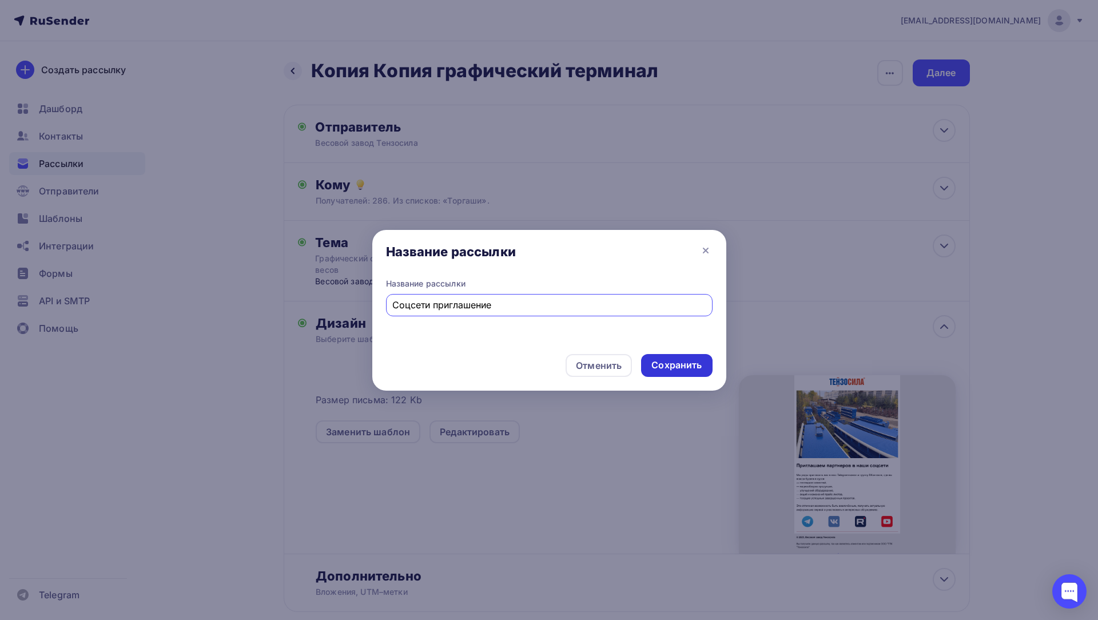
click at [687, 368] on div "Сохранить" at bounding box center [676, 365] width 50 height 13
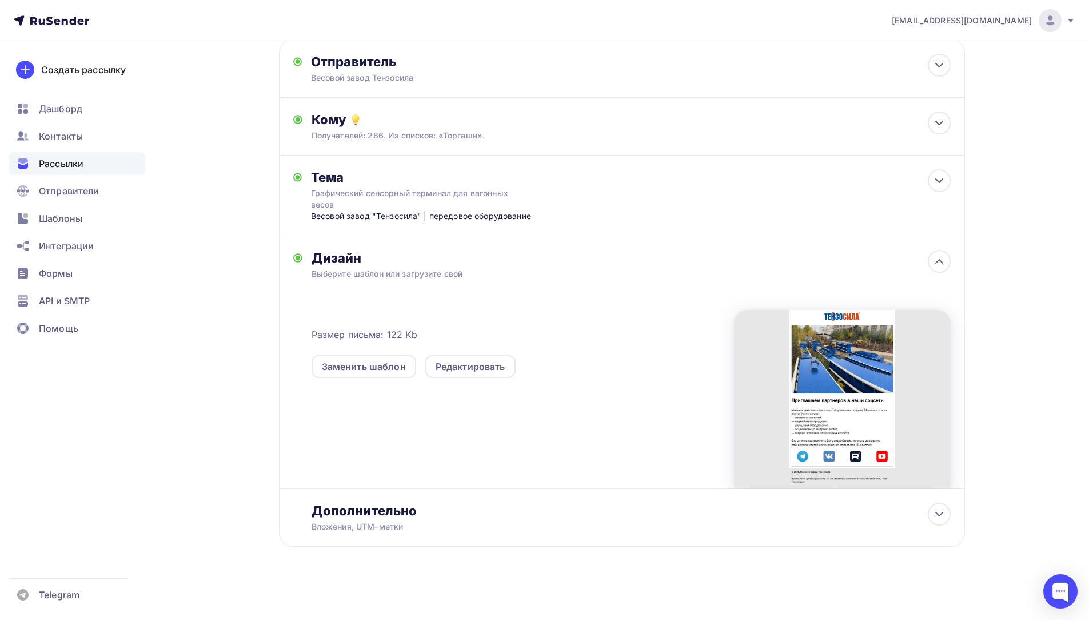
scroll to position [66, 0]
click at [824, 383] on div at bounding box center [842, 398] width 217 height 178
click at [865, 419] on div at bounding box center [842, 398] width 217 height 178
click at [1053, 338] on div "m.lipin@tenzosila.ru Аккаунт Тарифы Выйти Создать рассылку Дашборд Контакты Рас…" at bounding box center [544, 277] width 1089 height 686
